Goal: Transaction & Acquisition: Purchase product/service

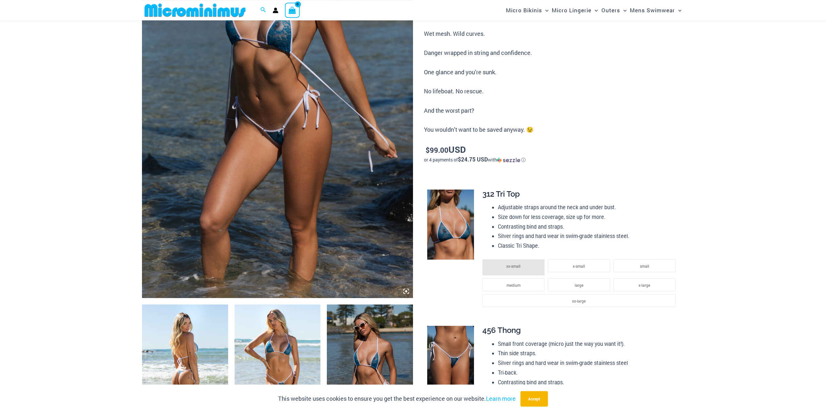
scroll to position [126, 0]
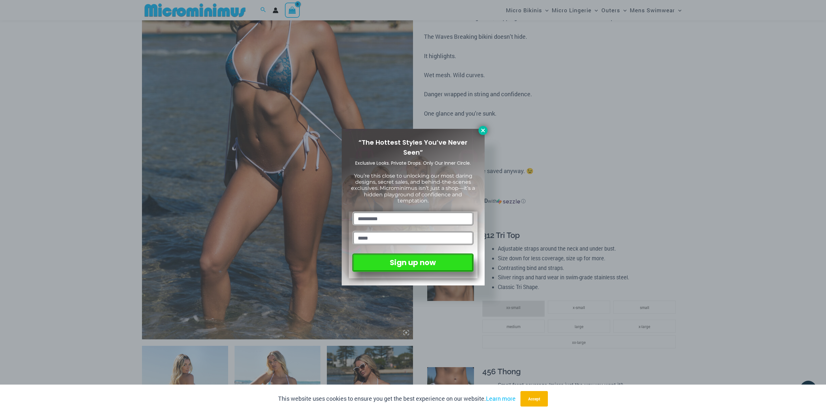
click at [485, 127] on icon at bounding box center [483, 130] width 6 height 6
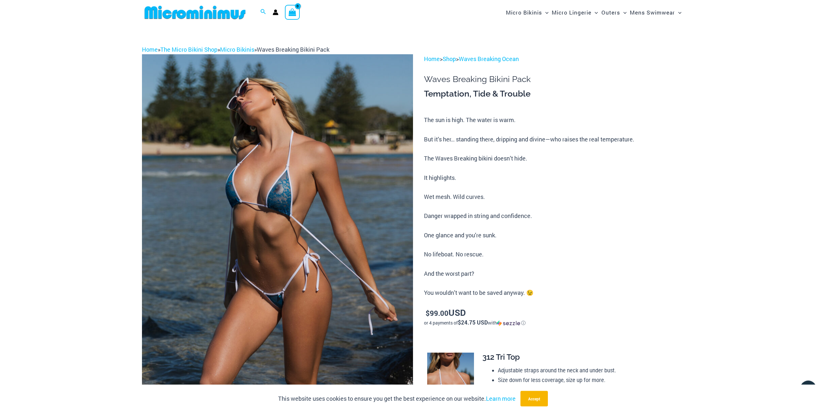
scroll to position [0, 0]
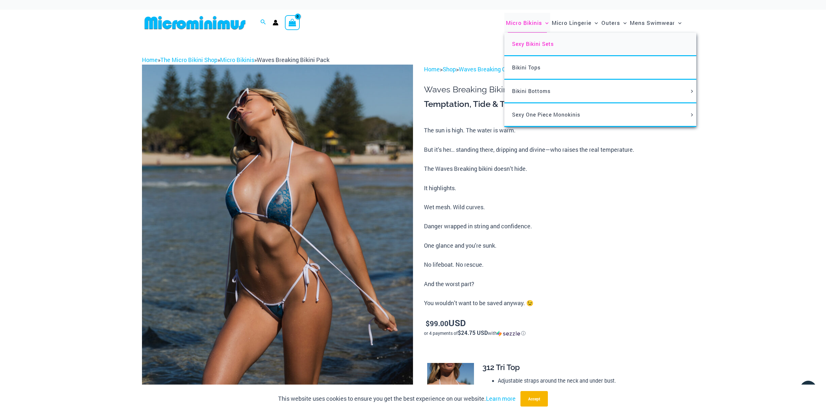
click at [531, 44] on span "Sexy Bikini Sets" at bounding box center [533, 43] width 42 height 7
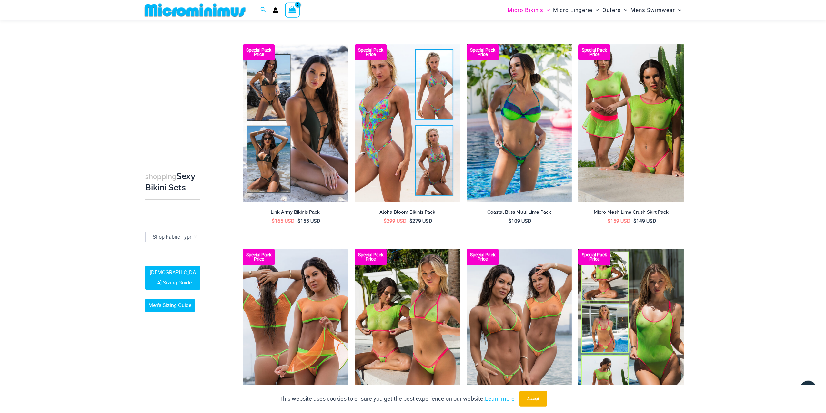
scroll to position [1409, 0]
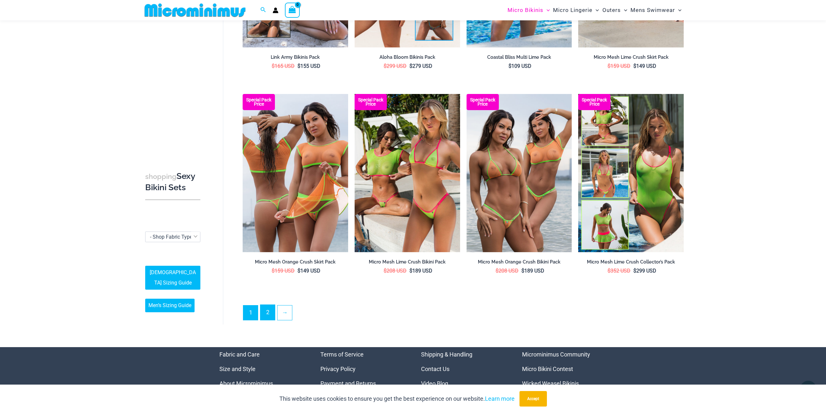
click at [269, 307] on link "2" at bounding box center [267, 312] width 15 height 15
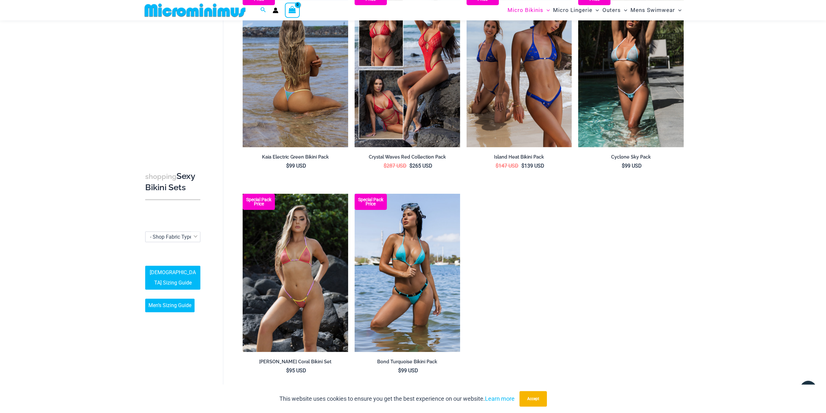
scroll to position [1113, 0]
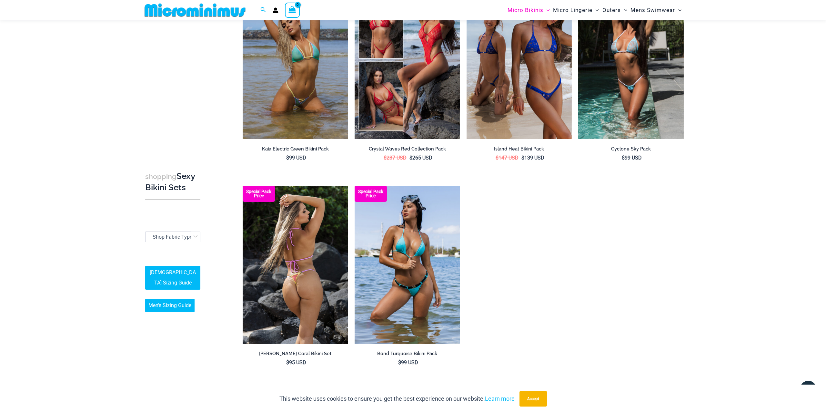
click at [314, 214] on img at bounding box center [296, 265] width 106 height 158
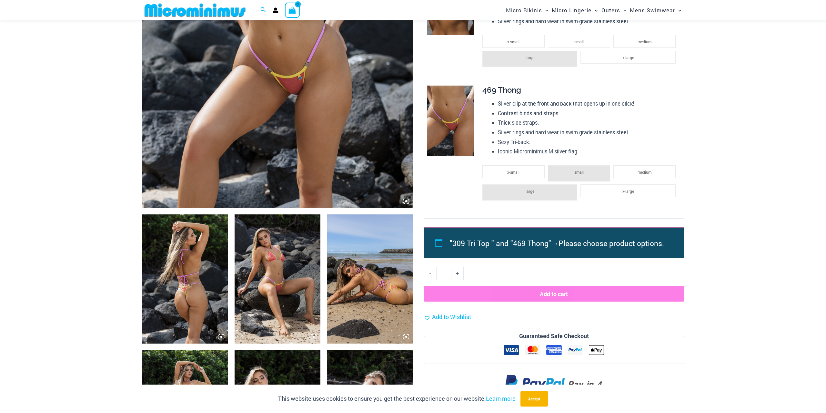
scroll to position [356, 0]
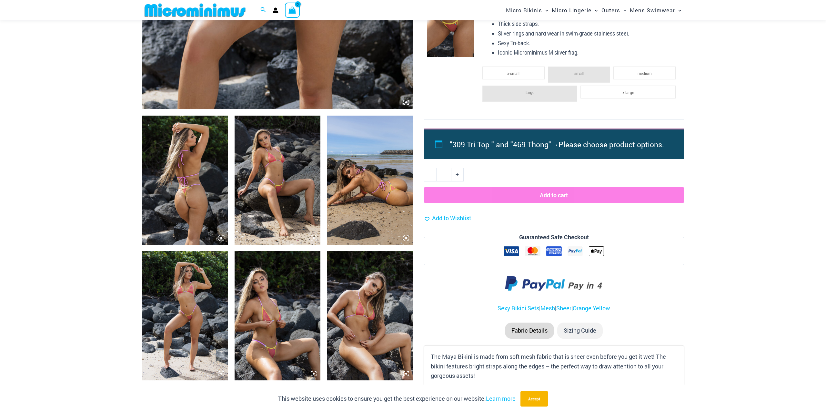
click at [365, 173] on img at bounding box center [370, 180] width 86 height 129
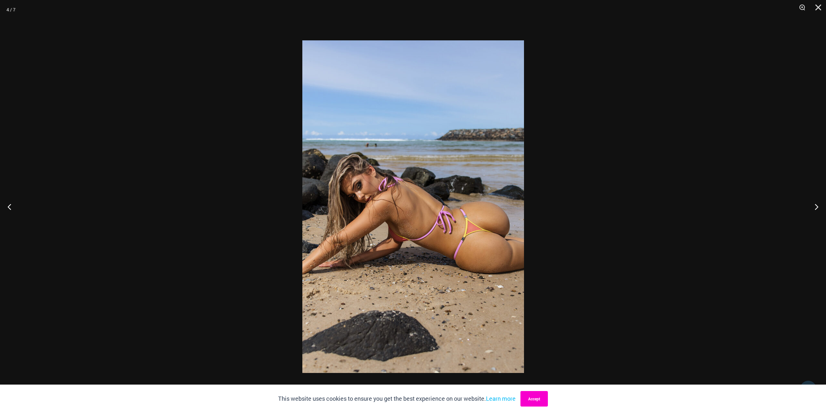
click at [541, 397] on button "Accept" at bounding box center [533, 398] width 27 height 15
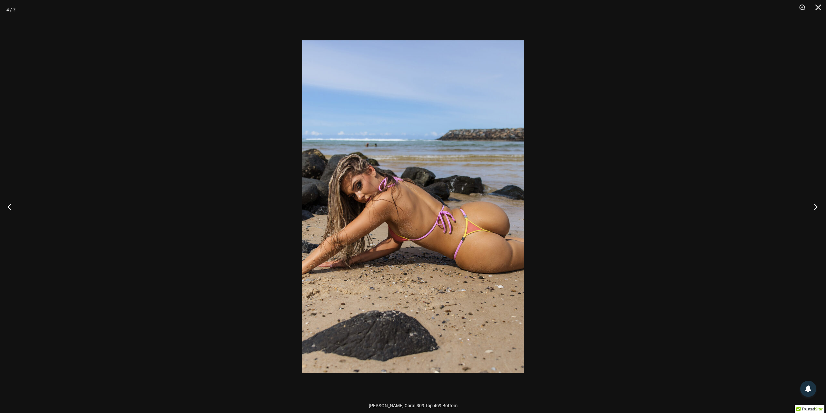
click at [815, 206] on button "Next" at bounding box center [814, 206] width 24 height 32
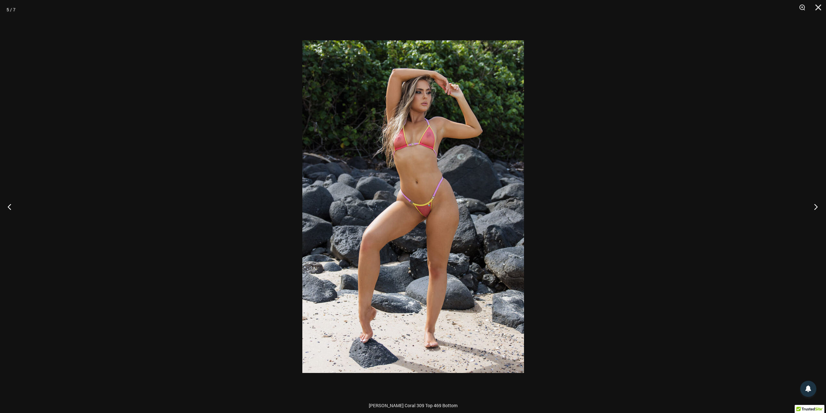
click at [816, 206] on button "Next" at bounding box center [814, 206] width 24 height 32
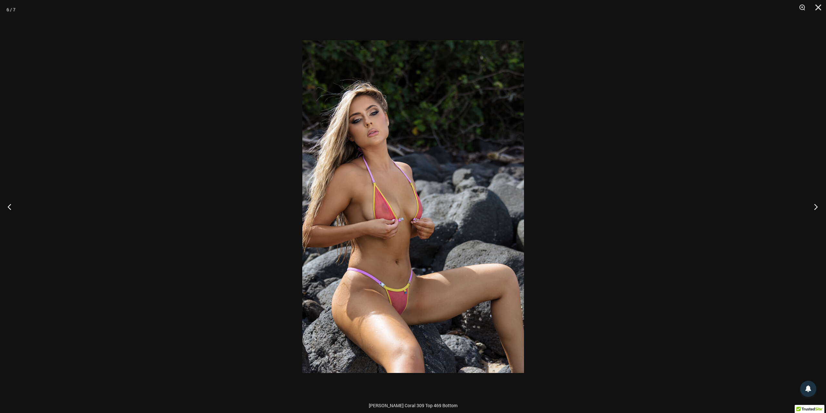
click at [816, 206] on button "Next" at bounding box center [814, 206] width 24 height 32
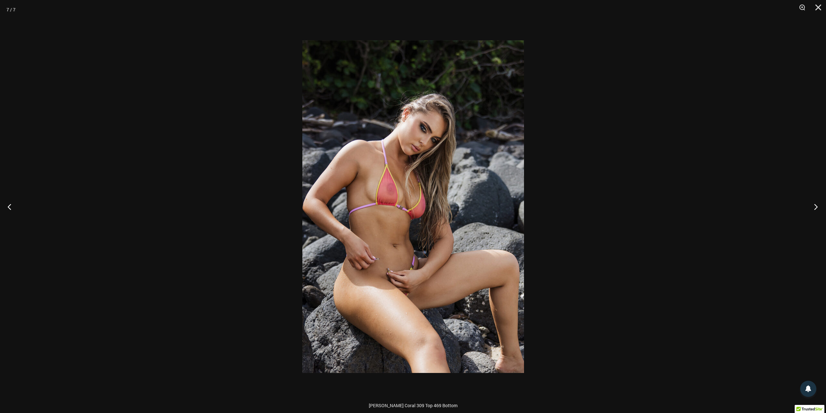
click at [816, 206] on button "Next" at bounding box center [814, 206] width 24 height 32
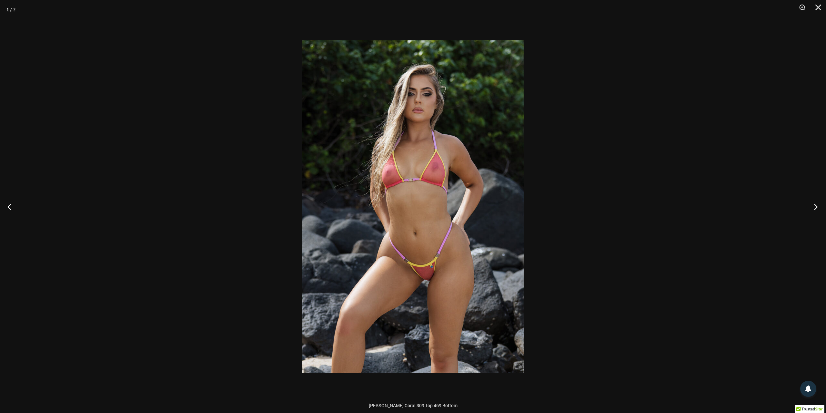
click at [816, 206] on button "Next" at bounding box center [814, 206] width 24 height 32
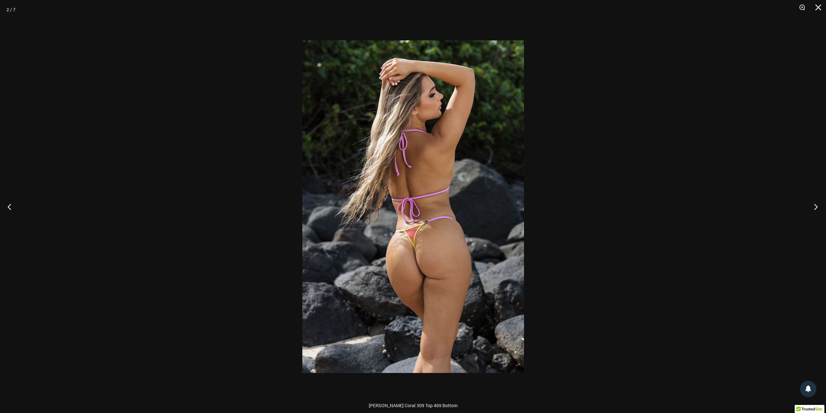
click at [816, 206] on button "Next" at bounding box center [814, 206] width 24 height 32
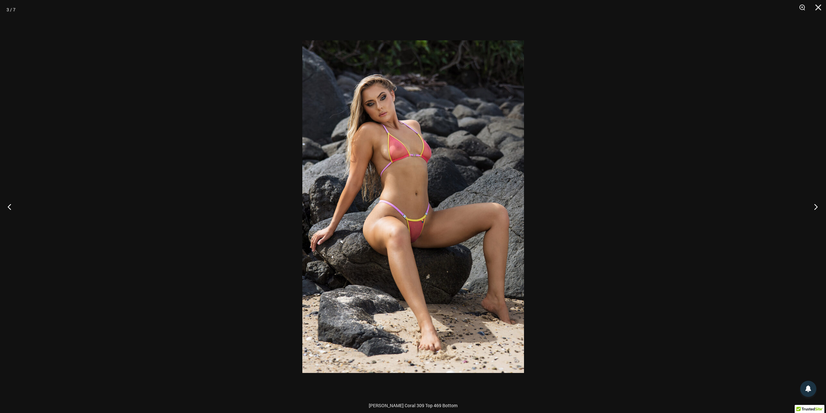
click at [816, 206] on button "Next" at bounding box center [814, 206] width 24 height 32
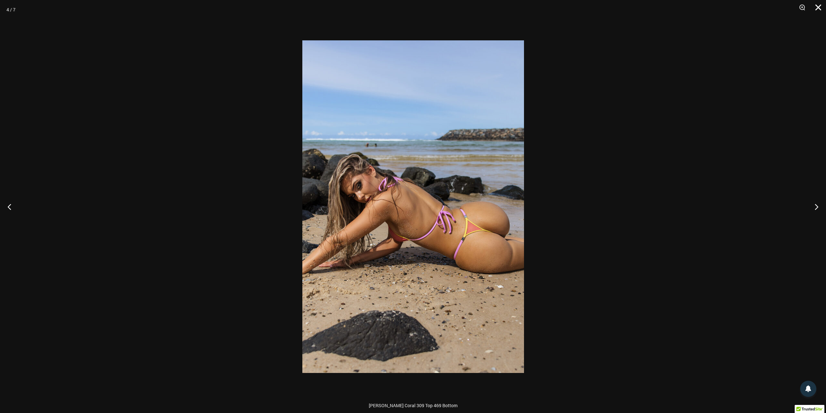
click at [820, 8] on button "Close" at bounding box center [816, 9] width 16 height 19
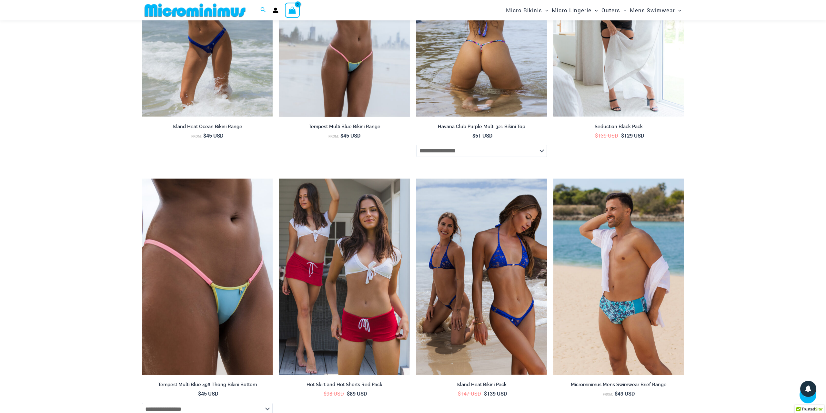
scroll to position [949, 0]
